Goal: Transaction & Acquisition: Purchase product/service

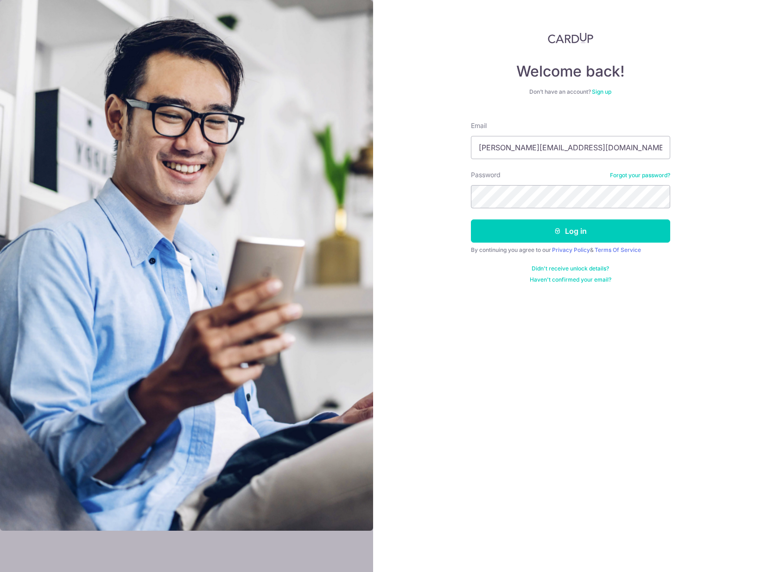
type input "[PERSON_NAME][EMAIL_ADDRESS][DOMAIN_NAME]"
click at [599, 236] on button "Log in" at bounding box center [570, 230] width 199 height 23
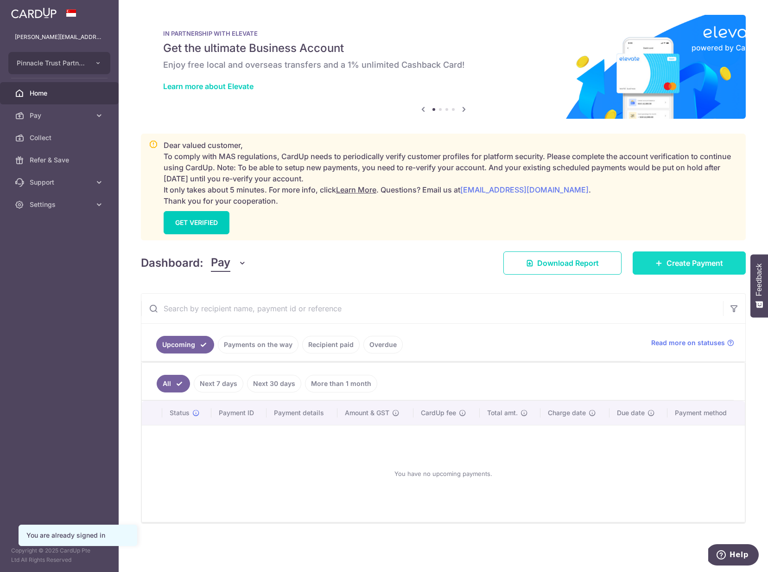
click at [688, 266] on span "Create Payment" at bounding box center [695, 262] width 57 height 11
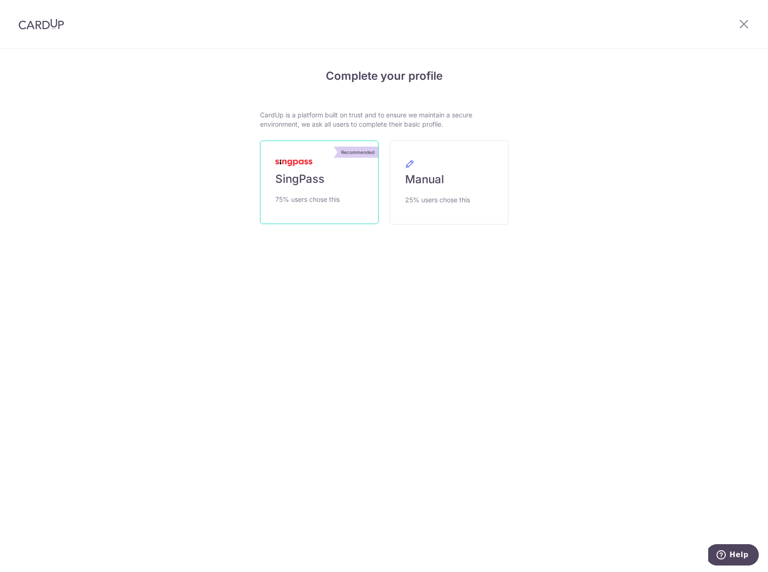
click at [311, 185] on span "SingPass" at bounding box center [299, 179] width 49 height 15
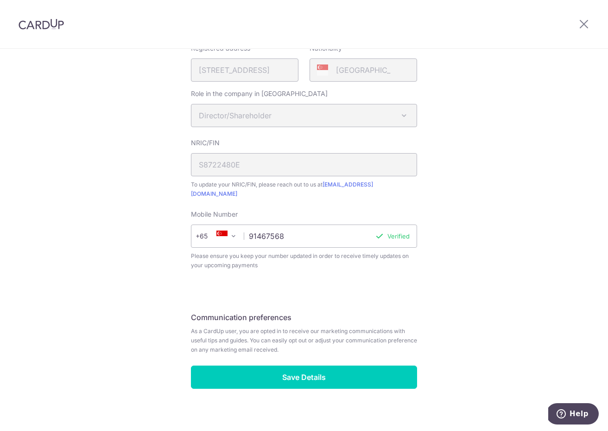
scroll to position [275, 0]
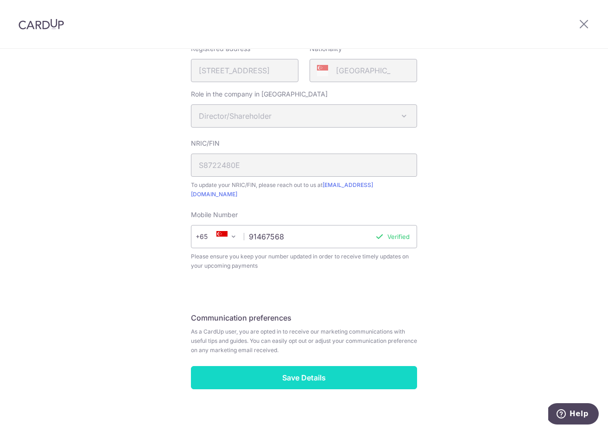
click at [358, 366] on input "Save Details" at bounding box center [304, 377] width 226 height 23
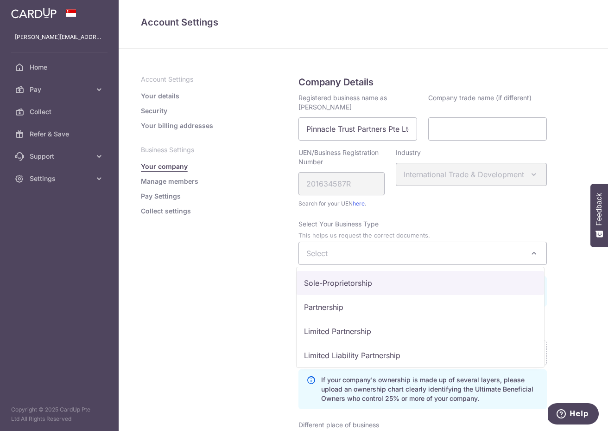
click at [375, 260] on span "Select" at bounding box center [423, 253] width 248 height 22
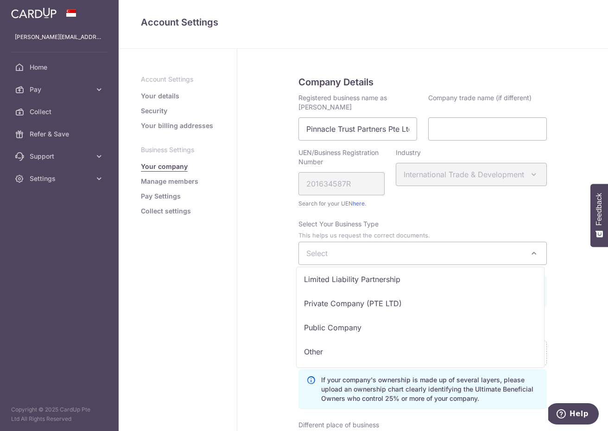
scroll to position [76, 0]
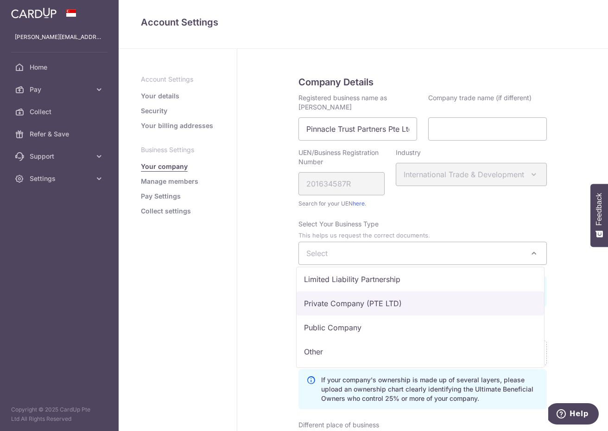
select select "Private Company (PTE LTD)"
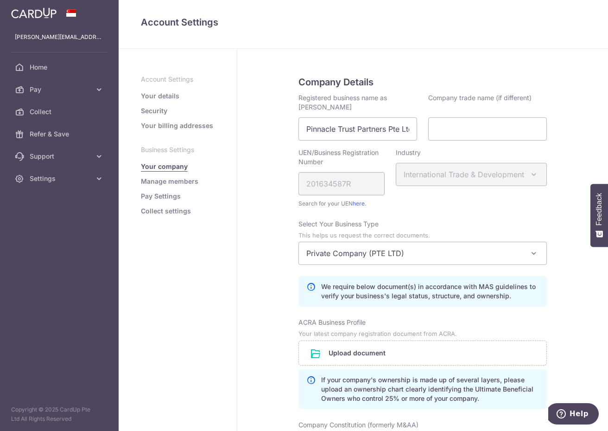
click at [448, 232] on div "Select Your Business Type This helps us request the correct documents. Select a…" at bounding box center [423, 262] width 248 height 87
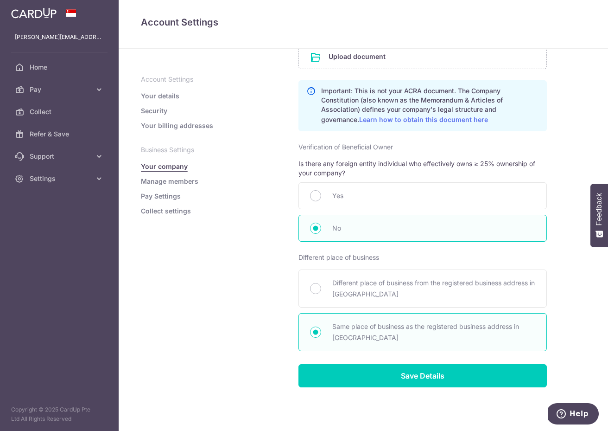
scroll to position [392, 0]
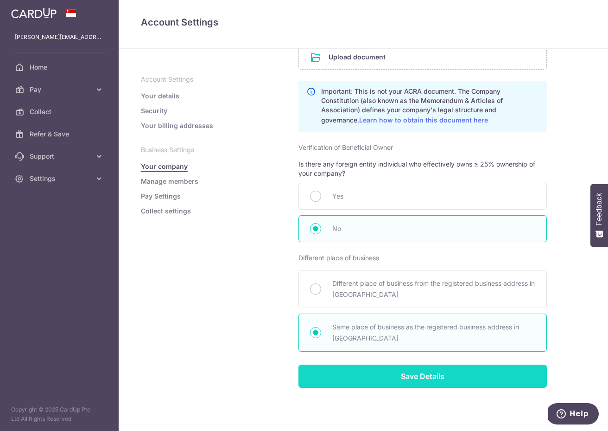
click at [423, 381] on input "Save Details" at bounding box center [423, 375] width 248 height 23
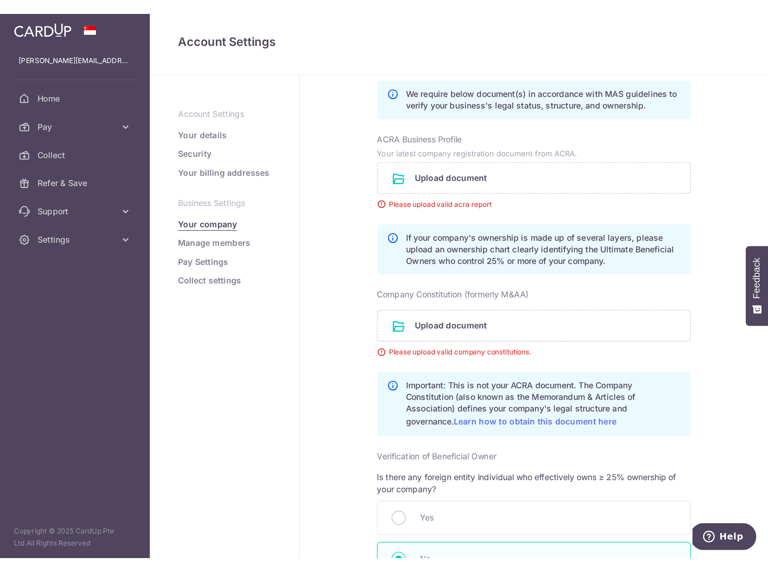
scroll to position [254, 0]
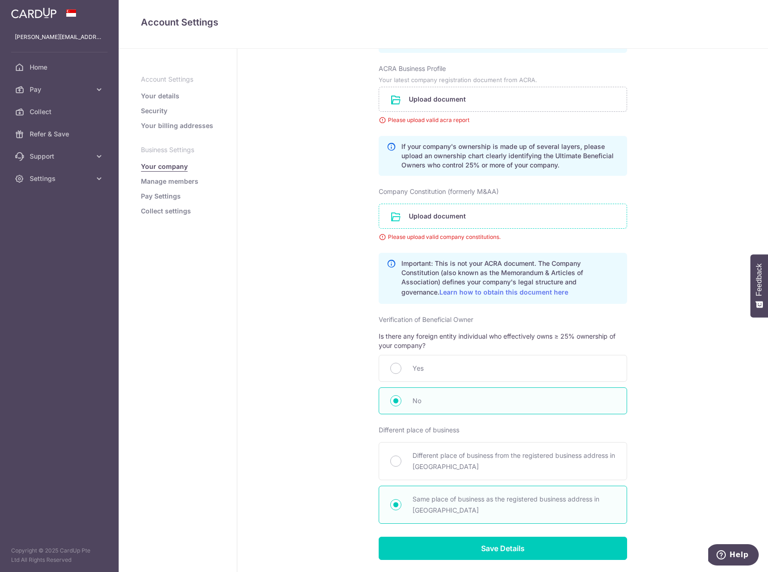
click at [432, 217] on input "file" at bounding box center [503, 216] width 248 height 24
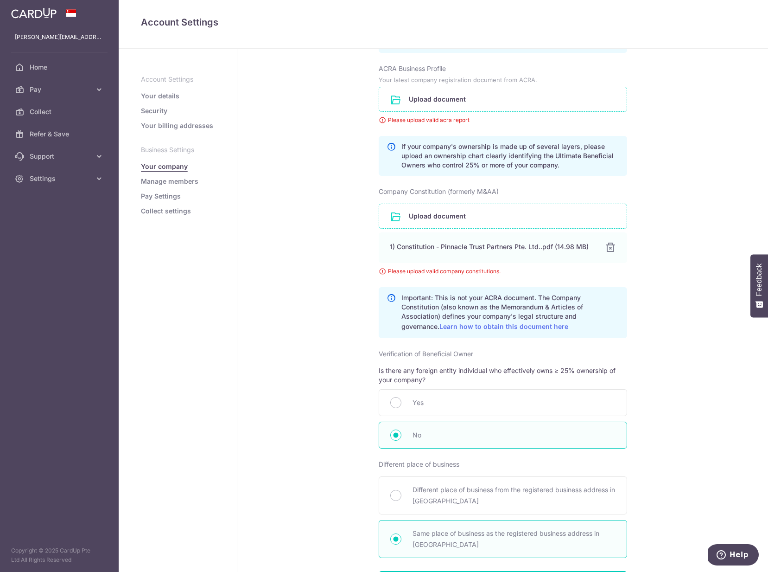
click at [446, 101] on input "file" at bounding box center [503, 99] width 248 height 24
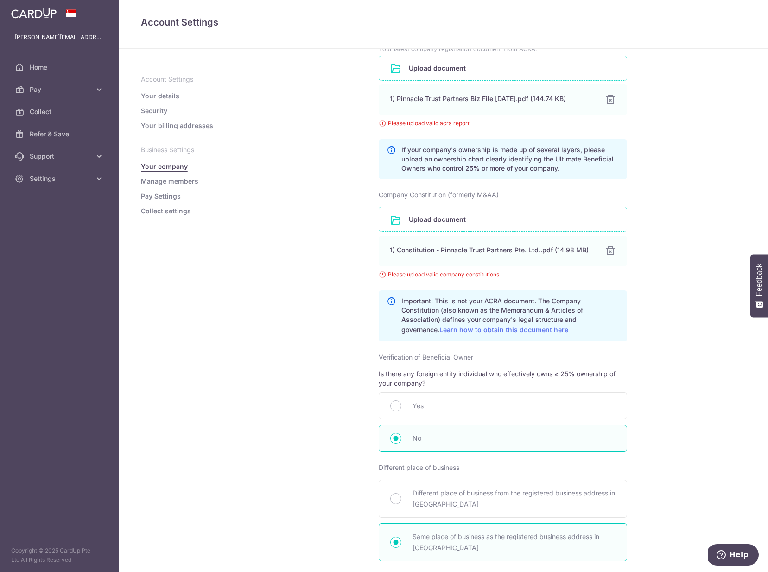
scroll to position [353, 0]
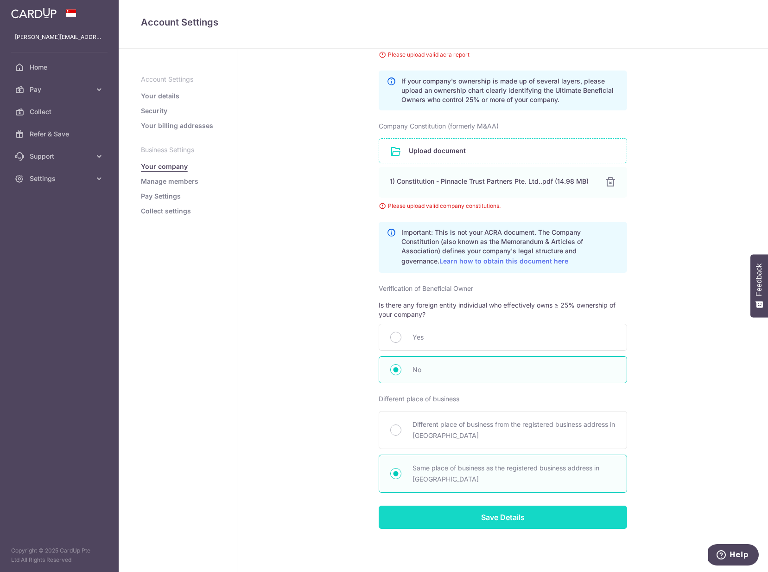
click at [541, 430] on input "Save Details" at bounding box center [503, 516] width 248 height 23
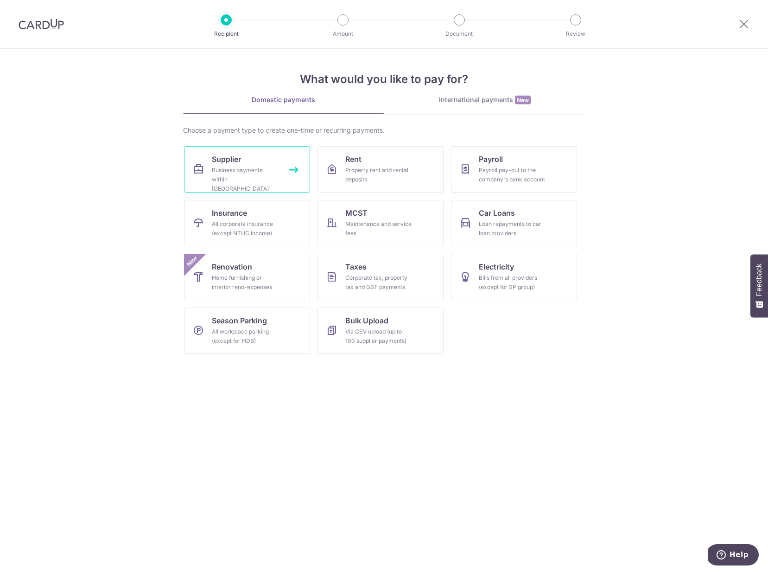
click at [236, 165] on div "Business payments within Singapore" at bounding box center [245, 179] width 67 height 28
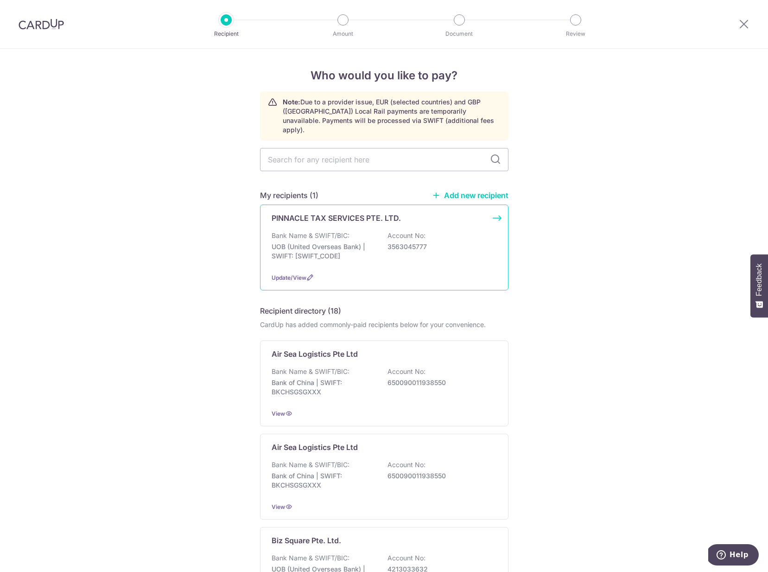
click at [430, 242] on p "3563045777" at bounding box center [440, 246] width 104 height 9
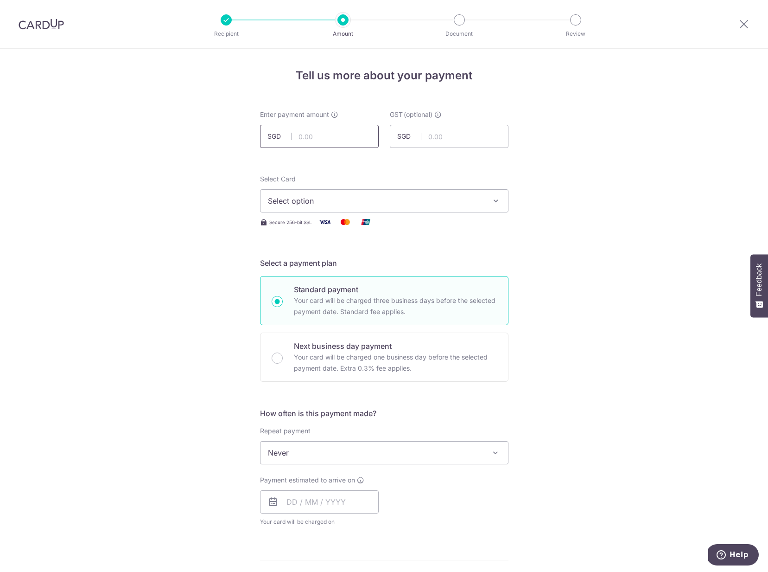
click at [323, 142] on input "text" at bounding box center [319, 136] width 119 height 23
click at [325, 132] on input "text" at bounding box center [319, 136] width 119 height 23
paste input "$1,345.00"
type input "1,345.00"
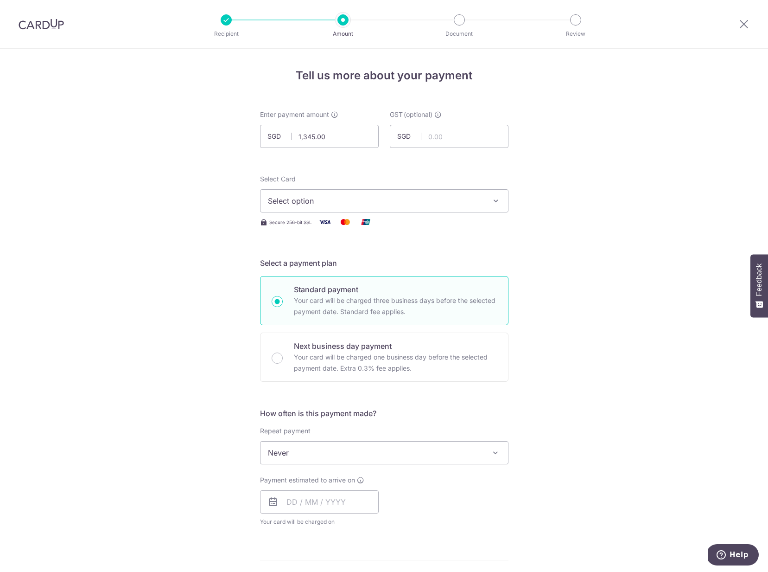
click at [446, 166] on form "Enter payment amount SGD 1,345.00 1345.00 GST (optional) SGD Select Card Select…" at bounding box center [384, 508] width 248 height 796
click at [359, 197] on span "Select option" at bounding box center [376, 200] width 216 height 11
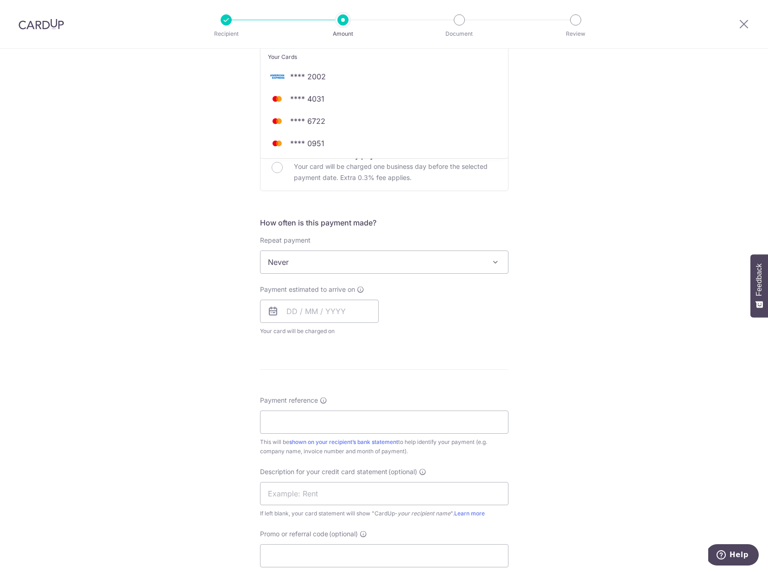
scroll to position [30, 0]
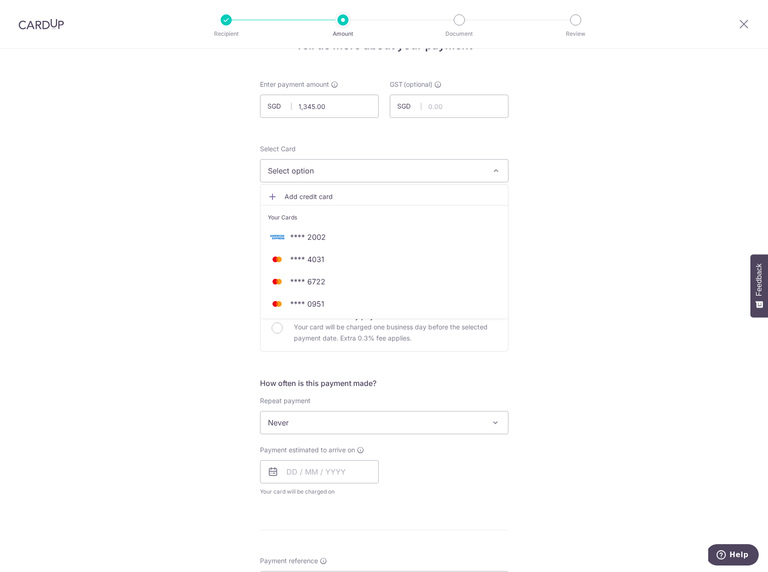
click at [319, 196] on span "Add credit card" at bounding box center [393, 196] width 216 height 9
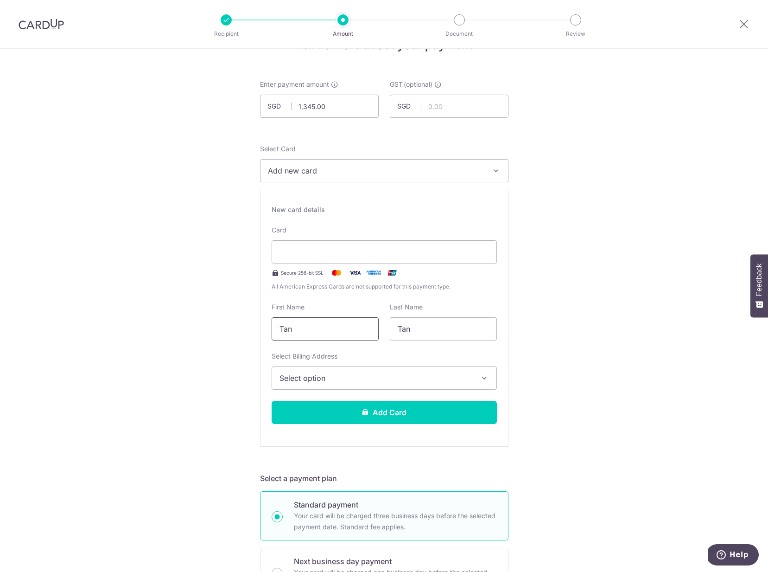
type input "Tan"
type input "[PERSON_NAME]"
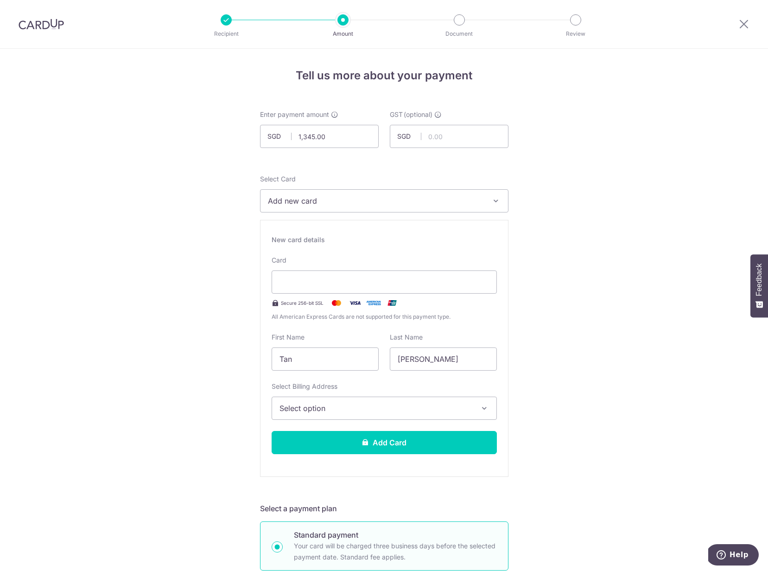
scroll to position [0, 0]
click at [367, 408] on span "Select option" at bounding box center [376, 407] width 193 height 11
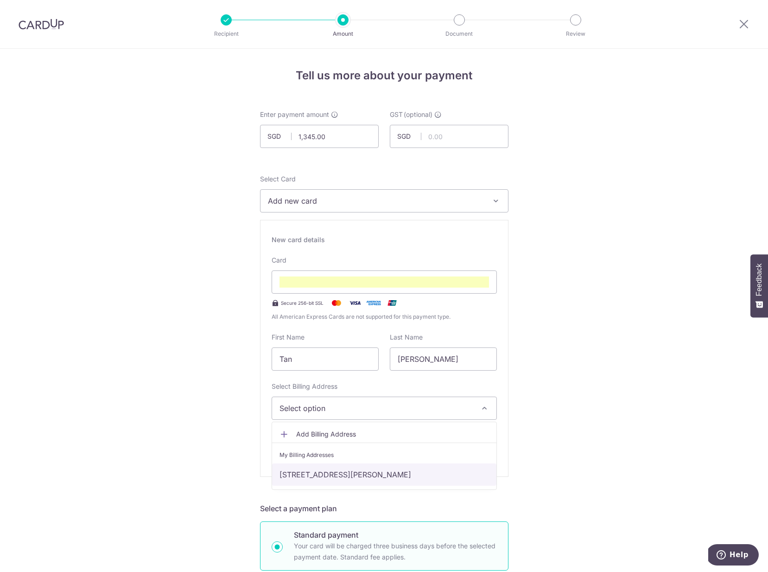
click at [362, 472] on link "[STREET_ADDRESS][PERSON_NAME]" at bounding box center [384, 474] width 224 height 22
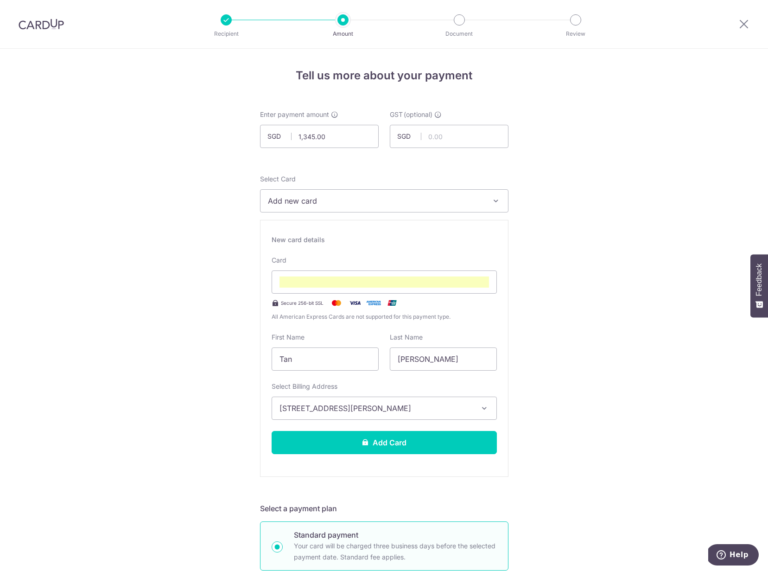
click at [424, 435] on button "Add Card" at bounding box center [384, 442] width 225 height 23
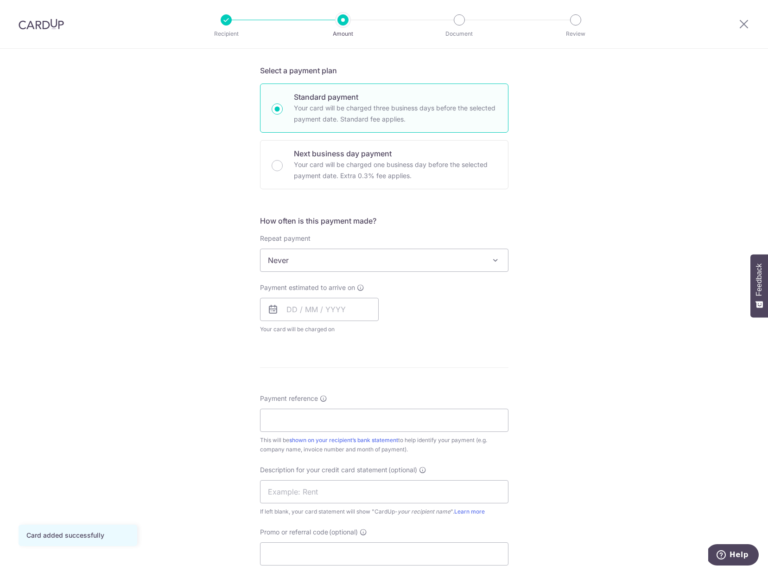
scroll to position [209, 0]
click at [284, 313] on input "text" at bounding box center [319, 310] width 119 height 23
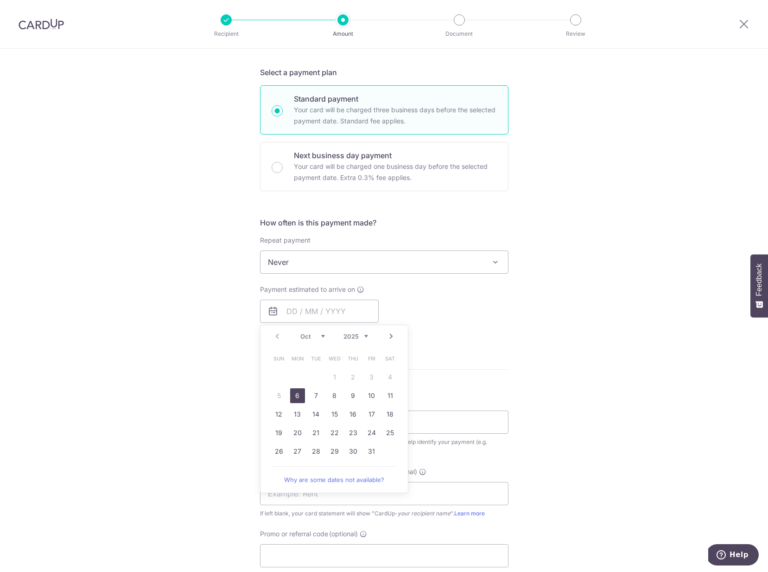
click at [298, 397] on link "6" at bounding box center [297, 395] width 15 height 15
type input "[DATE]"
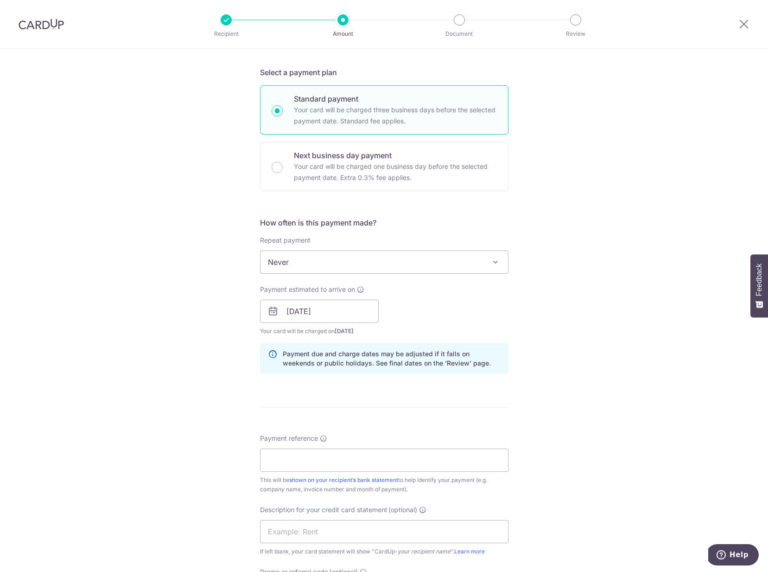
click at [520, 317] on div "Tell us more about your payment Enter payment amount SGD 1,345.00 1345.00 GST (…" at bounding box center [384, 318] width 768 height 957
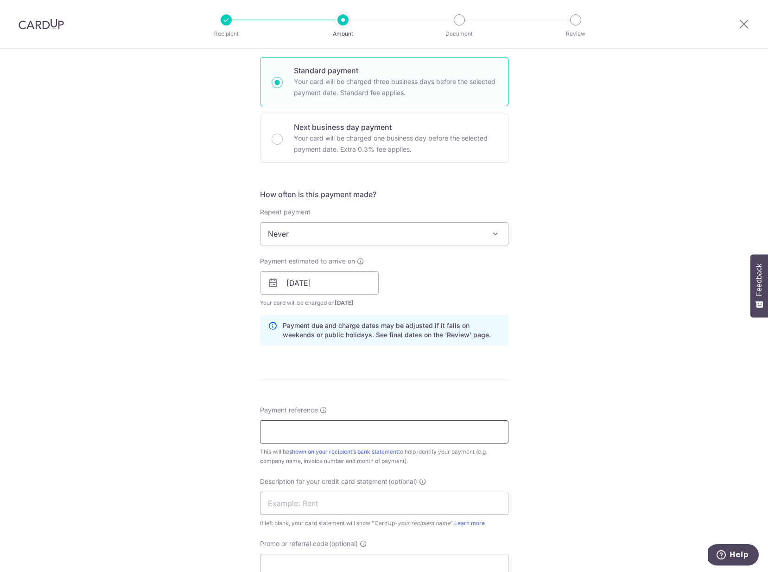
click at [310, 432] on input "Payment reference" at bounding box center [384, 431] width 248 height 23
paste input "T850411"
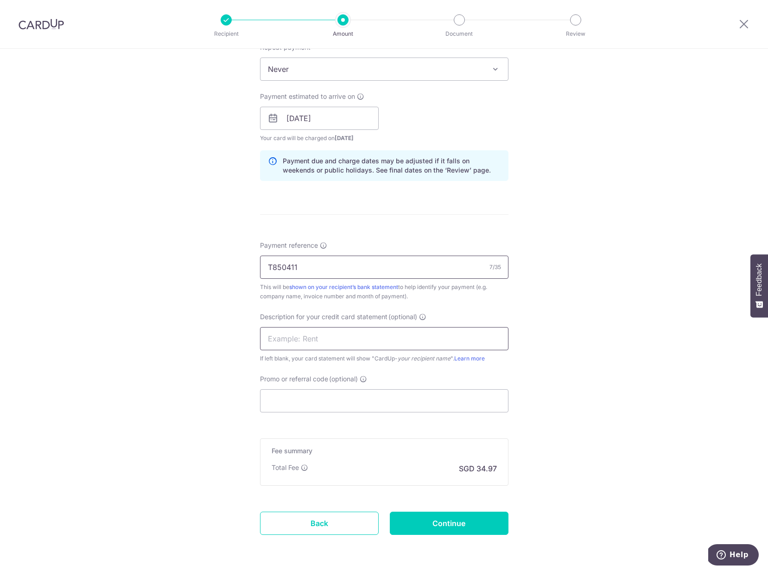
type input "T850411"
click at [296, 331] on input "text" at bounding box center [384, 338] width 248 height 23
type input "Business Exp"
click at [621, 269] on div "Tell us more about your payment Enter payment amount SGD 1,345.00 1345.00 GST (…" at bounding box center [384, 125] width 768 height 957
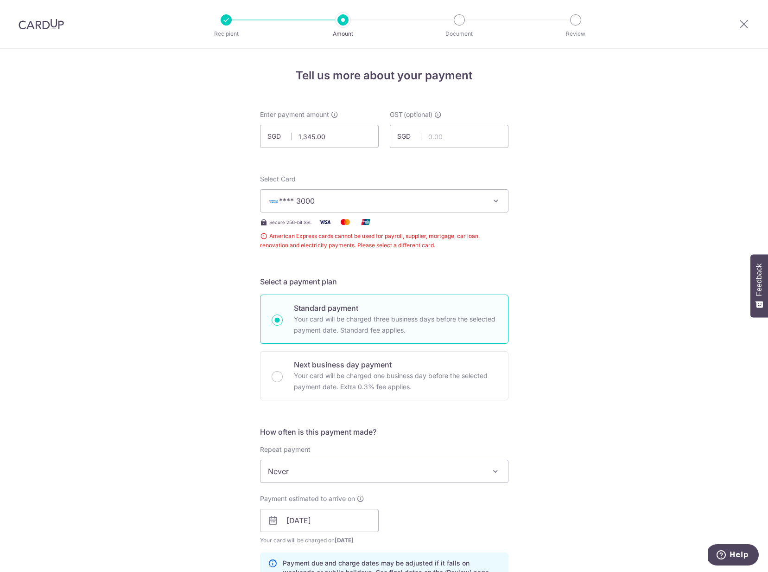
scroll to position [434, 0]
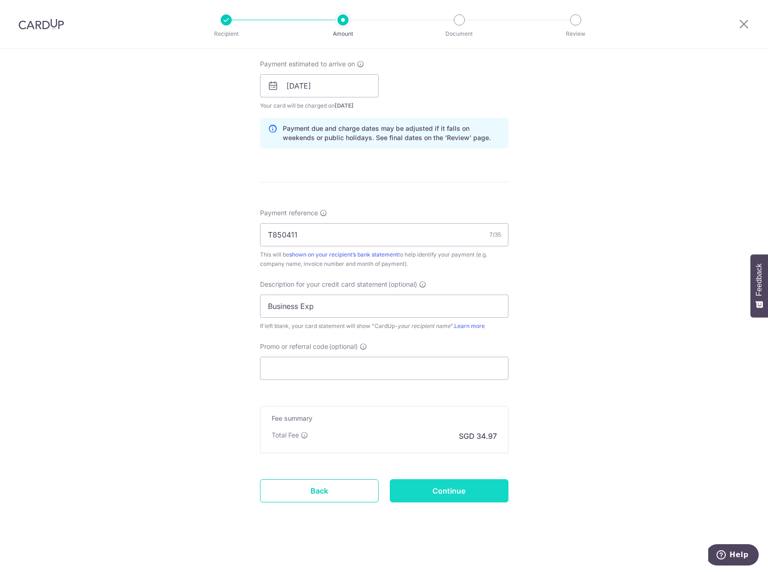
click at [470, 497] on input "Continue" at bounding box center [449, 490] width 119 height 23
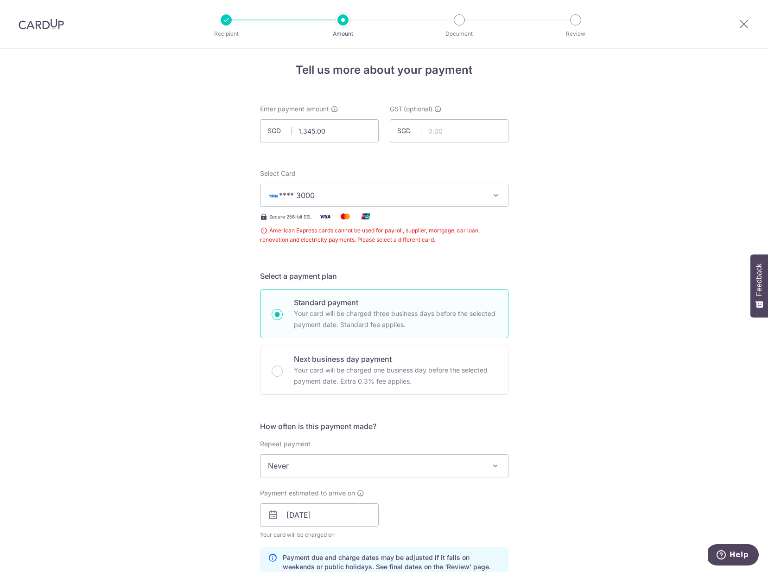
scroll to position [2, 0]
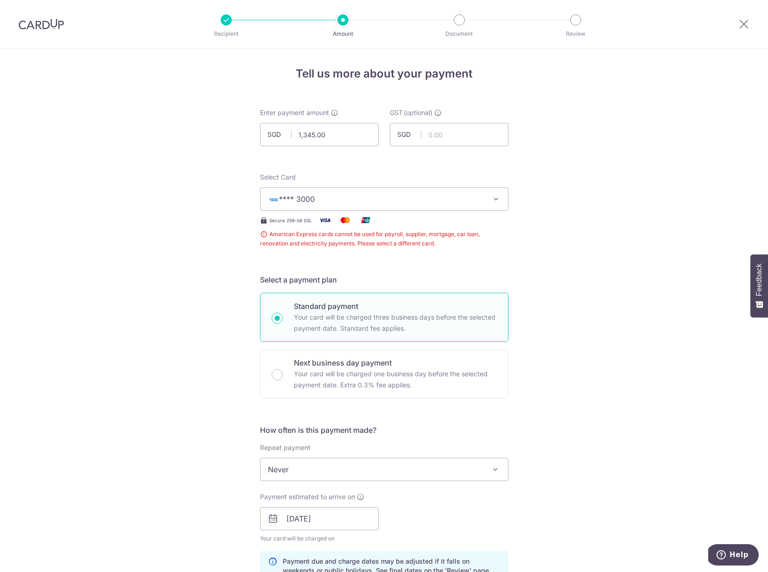
click at [426, 208] on button "**** 3000" at bounding box center [384, 198] width 248 height 23
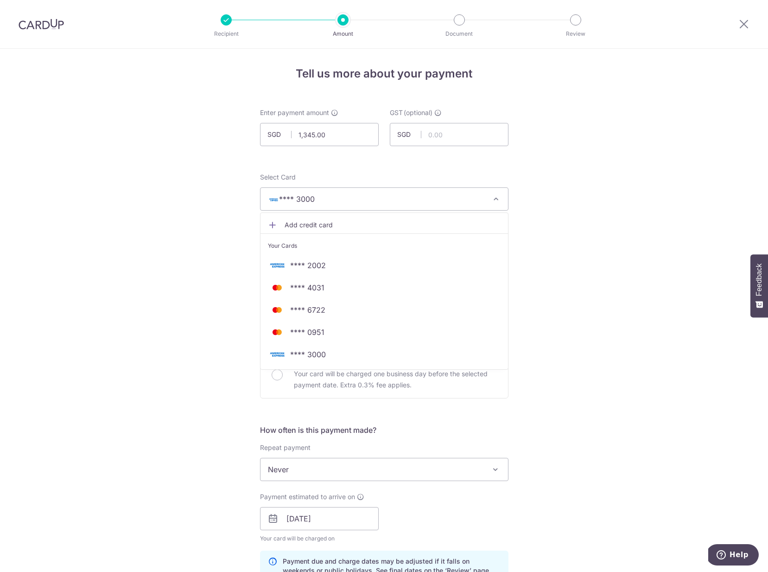
click at [618, 308] on div "Tell us more about your payment Enter payment amount SGD 1,345.00 1345.00 GST (…" at bounding box center [384, 525] width 768 height 957
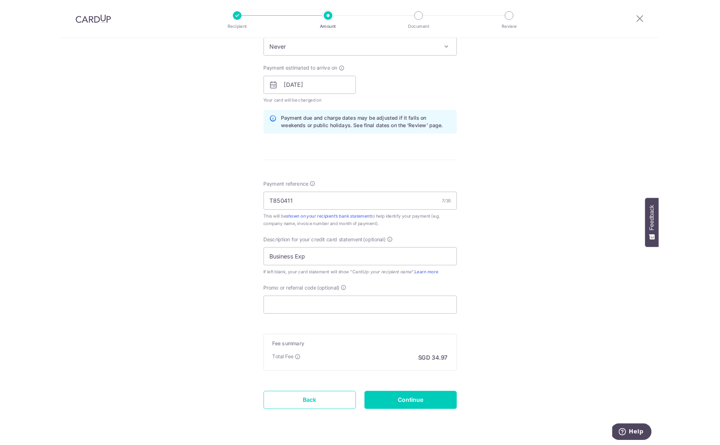
scroll to position [434, 0]
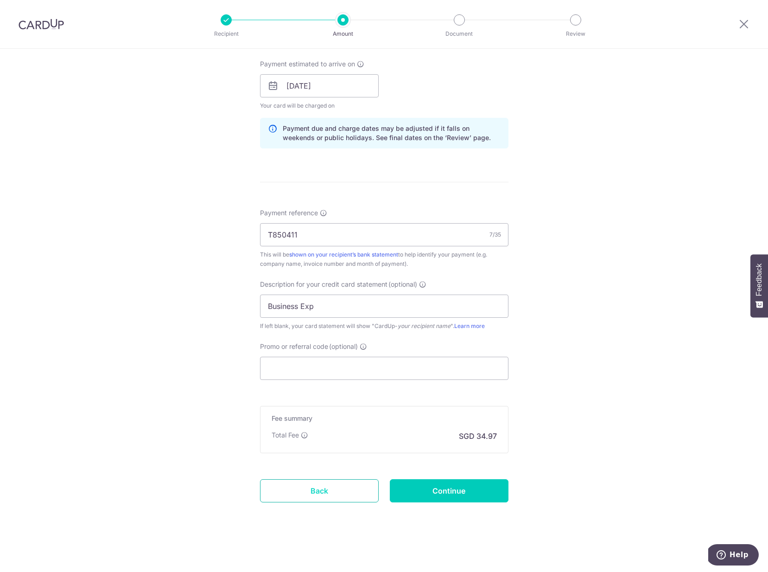
click at [305, 498] on link "Back" at bounding box center [319, 490] width 119 height 23
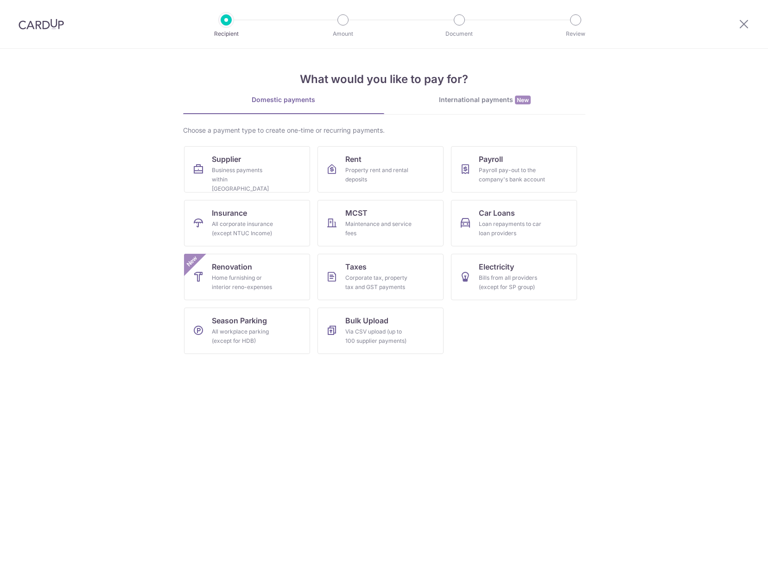
click at [54, 28] on img at bounding box center [41, 24] width 45 height 11
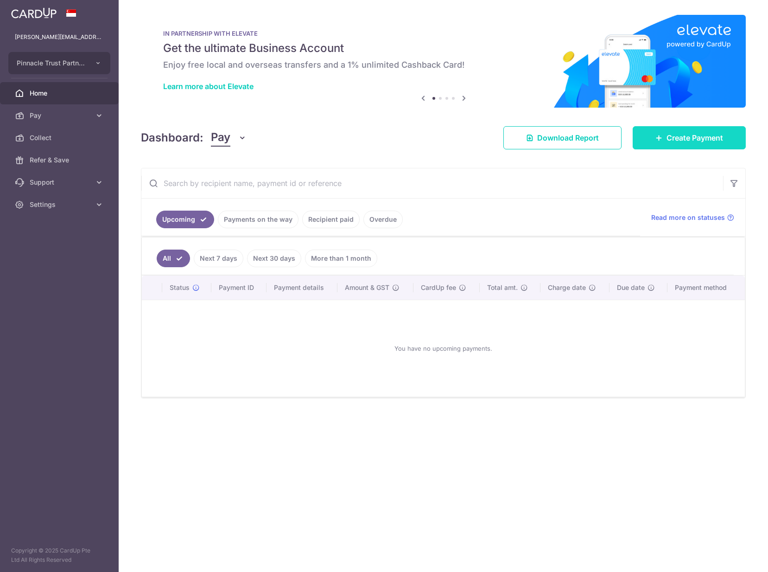
click at [709, 135] on span "Create Payment" at bounding box center [695, 137] width 57 height 11
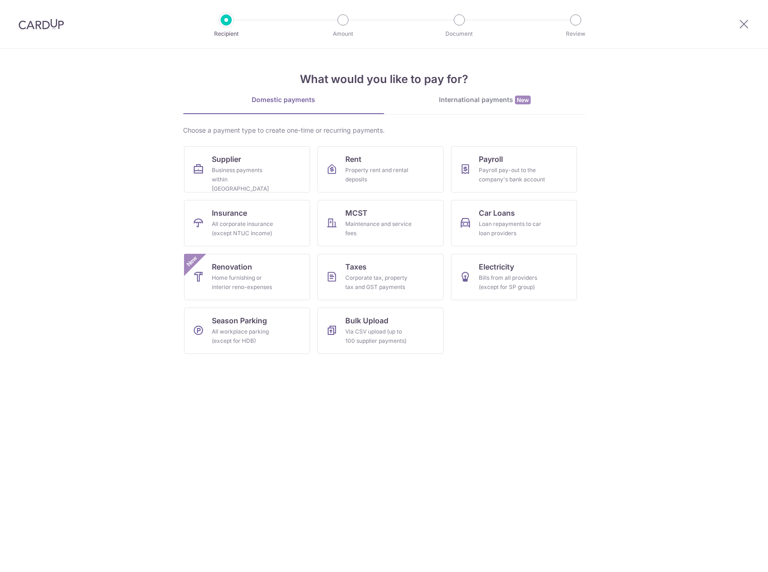
click at [472, 96] on div "International payments New" at bounding box center [484, 100] width 201 height 10
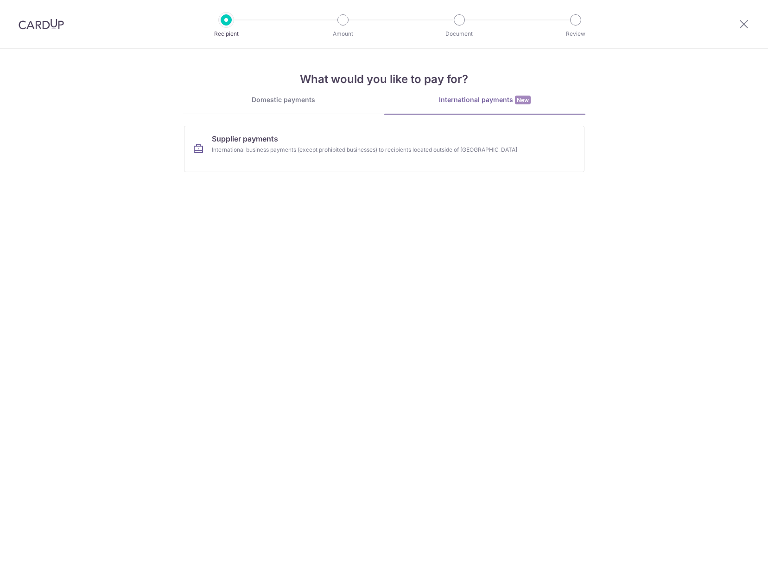
click at [291, 87] on h4 "What would you like to pay for?" at bounding box center [384, 79] width 402 height 17
click at [287, 99] on div "Domestic payments" at bounding box center [283, 99] width 201 height 9
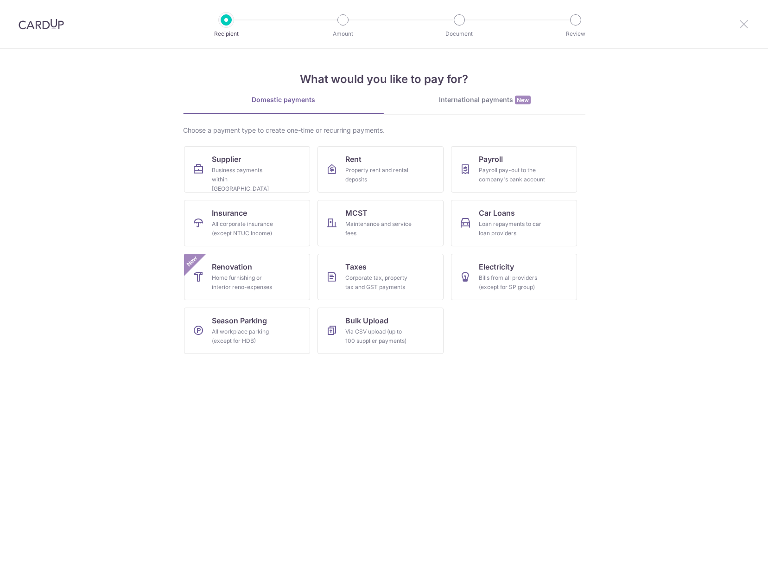
click at [738, 25] on icon at bounding box center [743, 24] width 11 height 12
